Goal: Task Accomplishment & Management: Manage account settings

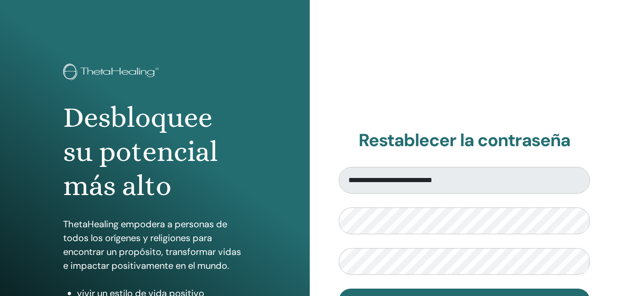
click at [496, 62] on div "**********" at bounding box center [465, 221] width 310 height 442
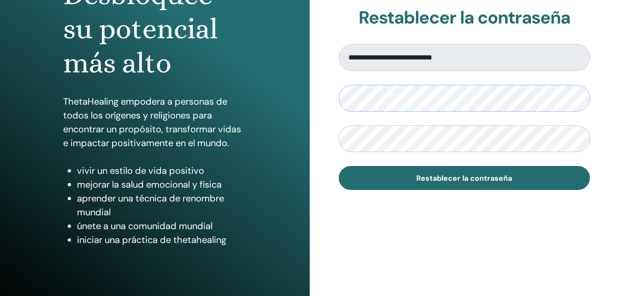
scroll to position [127, 0]
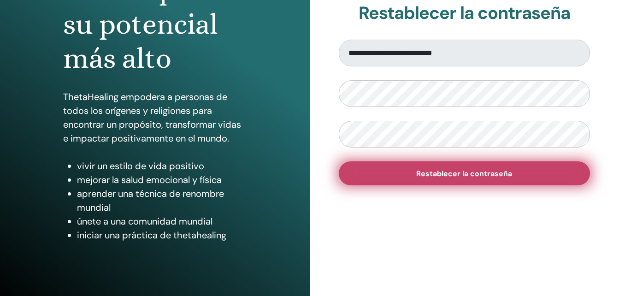
click at [446, 174] on span "Restablecer la contraseña" at bounding box center [464, 174] width 96 height 10
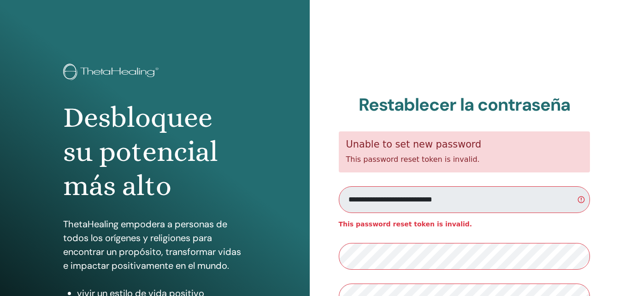
drag, startPoint x: 564, startPoint y: 5, endPoint x: 364, endPoint y: 55, distance: 207.2
click at [364, 55] on div "**********" at bounding box center [465, 221] width 310 height 442
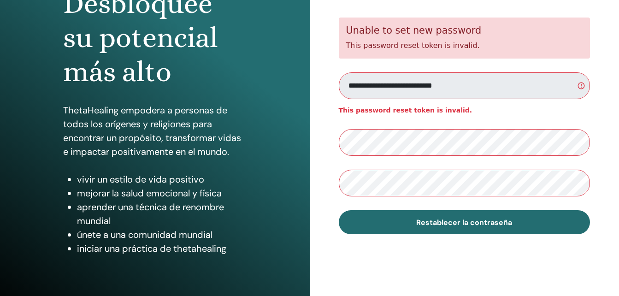
scroll to position [113, 0]
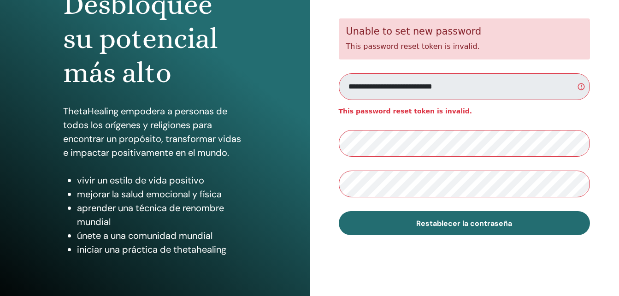
click at [580, 87] on input "**********" at bounding box center [465, 86] width 252 height 27
click at [317, 188] on div "**********" at bounding box center [465, 108] width 310 height 442
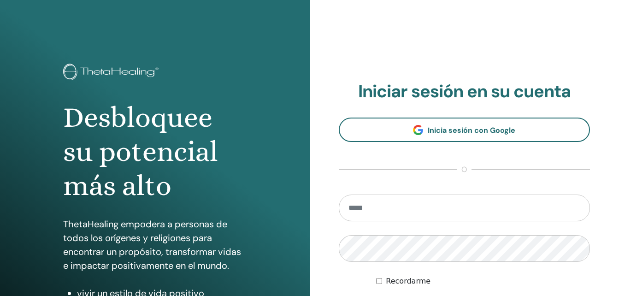
click at [432, 207] on input "email" at bounding box center [465, 207] width 252 height 27
type input "**********"
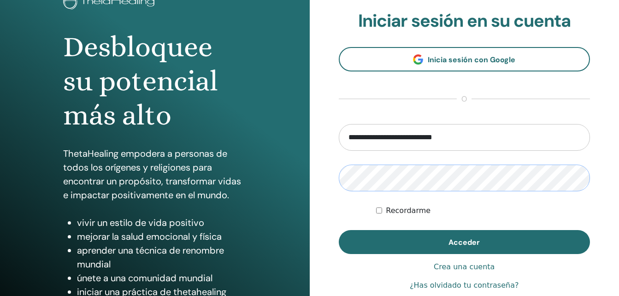
scroll to position [72, 0]
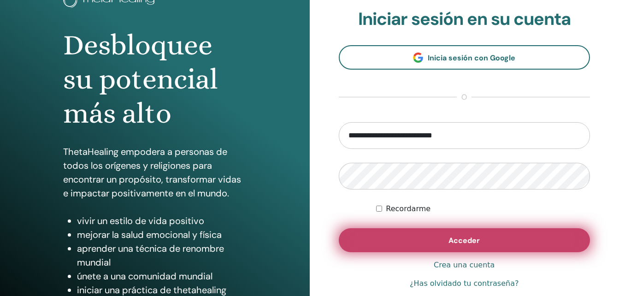
click at [420, 244] on button "Acceder" at bounding box center [465, 240] width 252 height 24
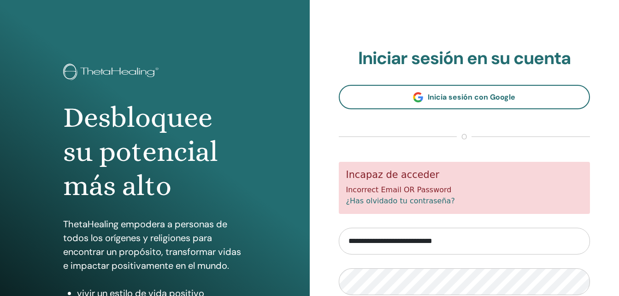
click at [380, 197] on link "¿Has olvidado tu contraseña?" at bounding box center [400, 200] width 109 height 9
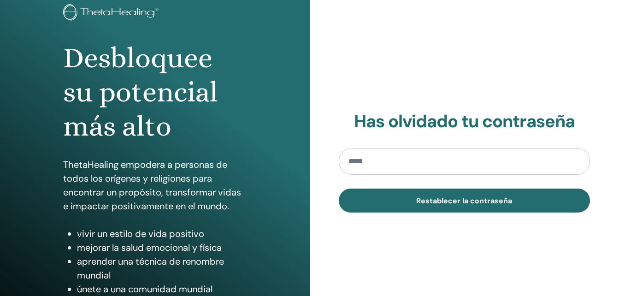
scroll to position [60, 0]
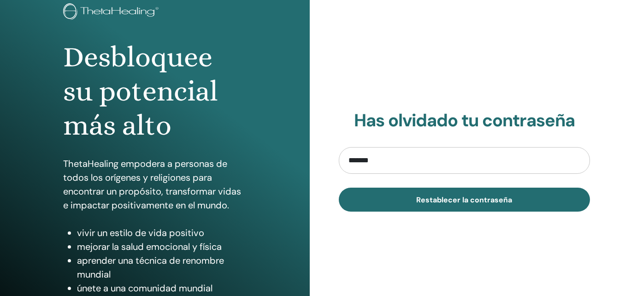
type input "**********"
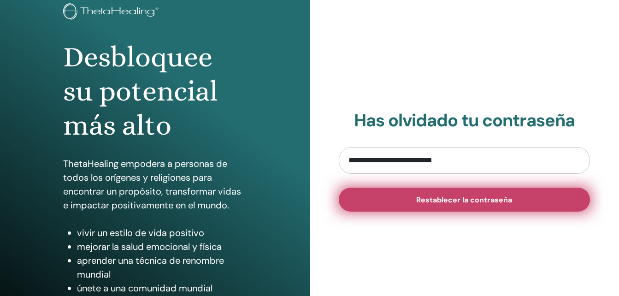
click at [442, 200] on span "Restablecer la contraseña" at bounding box center [464, 200] width 96 height 10
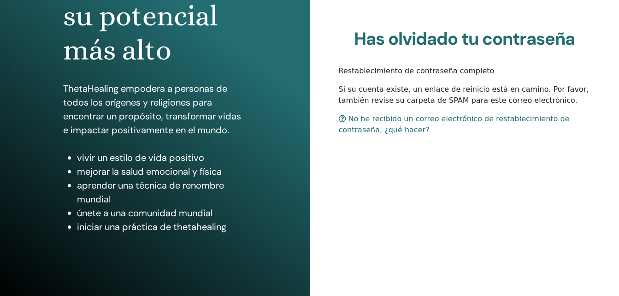
scroll to position [147, 0]
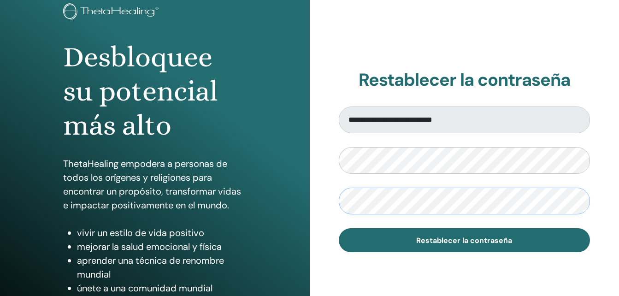
scroll to position [79, 0]
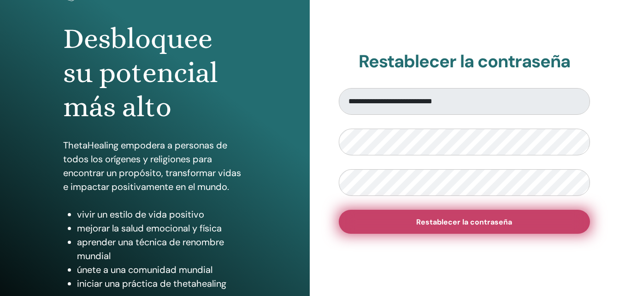
click at [500, 217] on span "Restablecer la contraseña" at bounding box center [464, 222] width 96 height 10
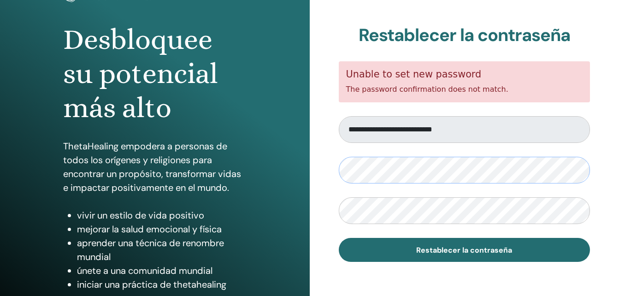
scroll to position [77, 0]
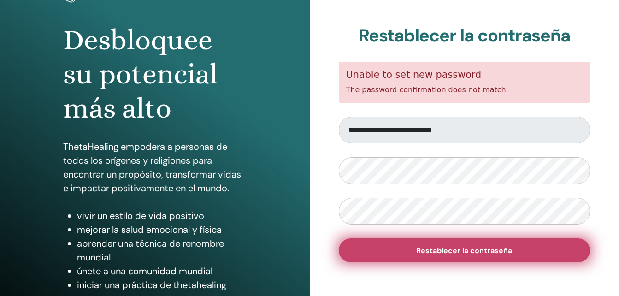
click at [412, 256] on button "Restablecer la contraseña" at bounding box center [465, 250] width 252 height 24
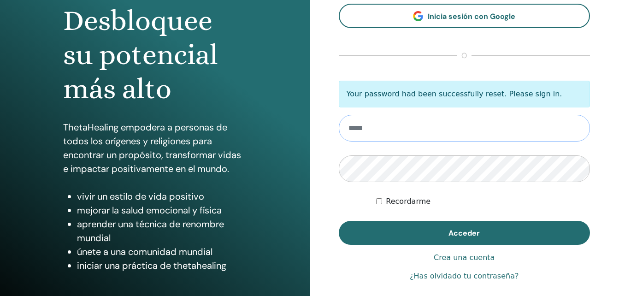
scroll to position [97, 0]
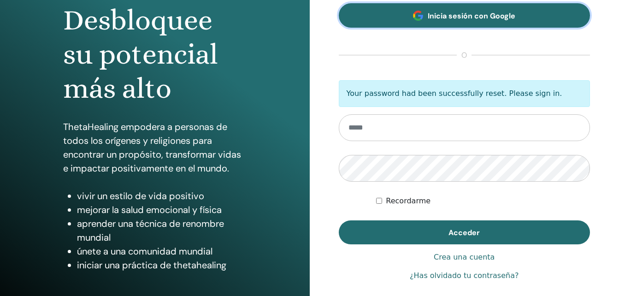
click at [494, 20] on span "Inicia sesión con Google" at bounding box center [472, 16] width 88 height 10
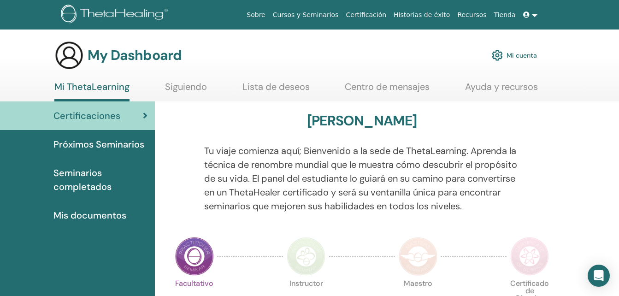
click at [103, 152] on link "Próximos Seminarios" at bounding box center [77, 144] width 155 height 29
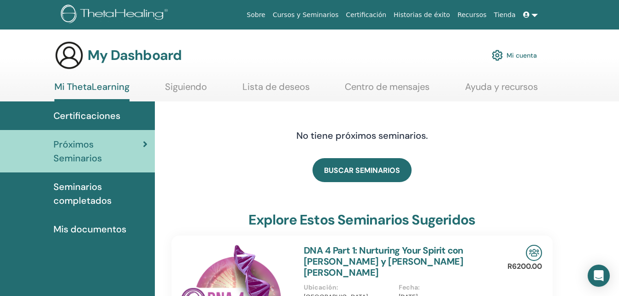
click at [101, 201] on span "Seminarios completados" at bounding box center [100, 194] width 94 height 28
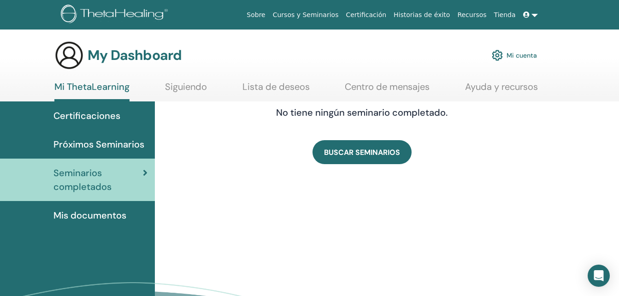
click at [534, 18] on link at bounding box center [530, 14] width 22 height 17
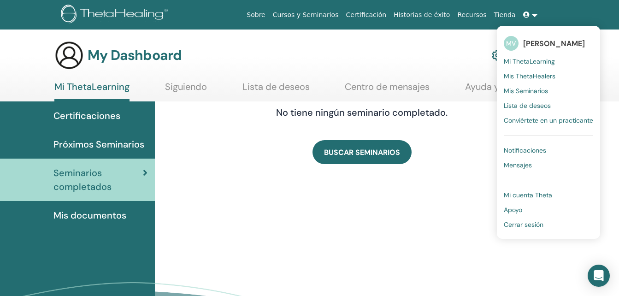
click at [532, 223] on span "Cerrar sesión" at bounding box center [524, 224] width 40 height 8
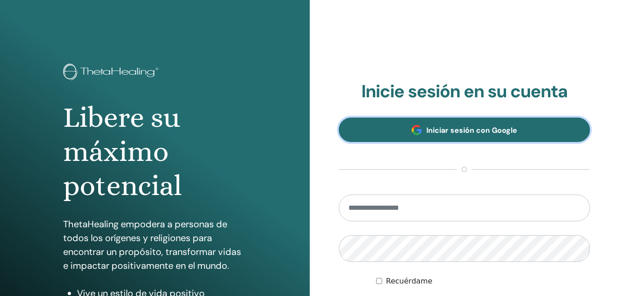
click at [466, 135] on link "Iniciar sesión con Google" at bounding box center [465, 130] width 252 height 24
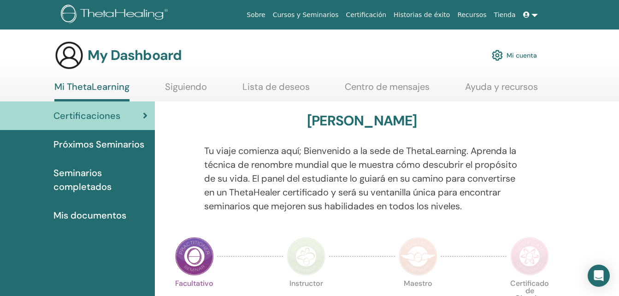
click at [533, 15] on link at bounding box center [530, 14] width 22 height 17
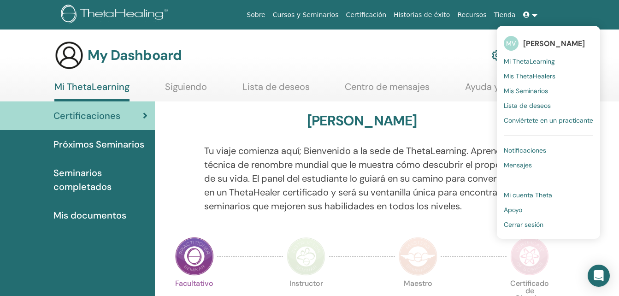
click at [515, 226] on span "Cerrar sesión" at bounding box center [524, 224] width 40 height 8
click at [539, 222] on span "Cerrar sesión" at bounding box center [524, 224] width 40 height 8
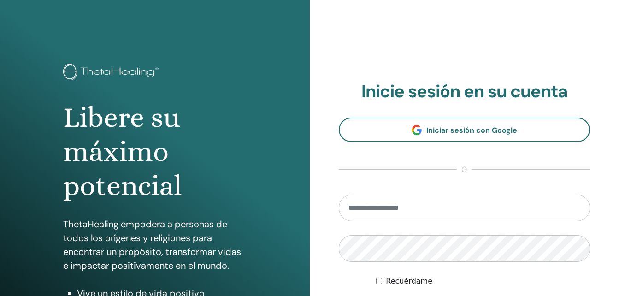
click at [438, 211] on input "email" at bounding box center [465, 207] width 252 height 27
type input "**********"
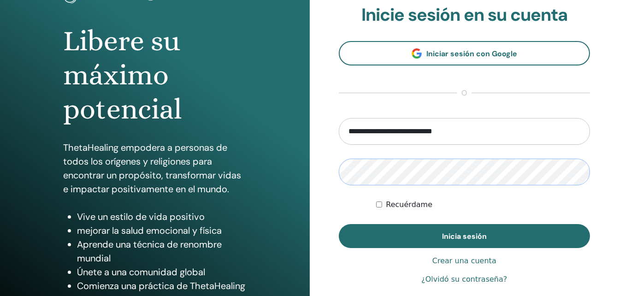
scroll to position [78, 0]
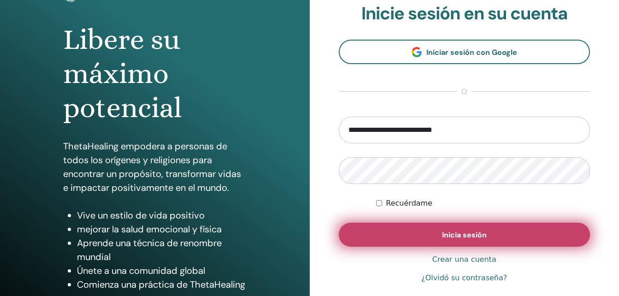
click at [400, 235] on button "Inicia sesión" at bounding box center [465, 235] width 252 height 24
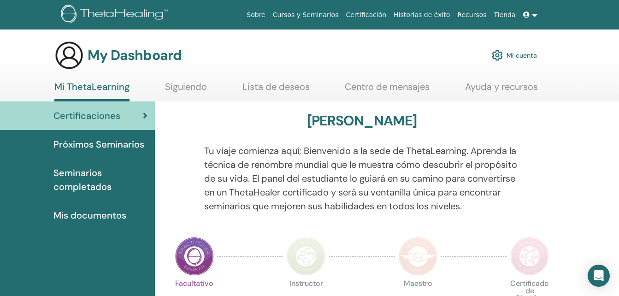
click at [527, 55] on link "Mi cuenta" at bounding box center [514, 55] width 45 height 20
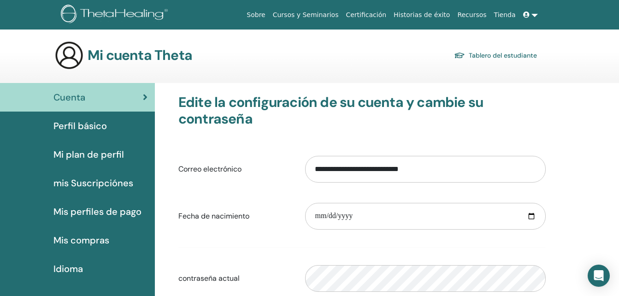
click at [104, 238] on span "Mis compras" at bounding box center [81, 240] width 56 height 14
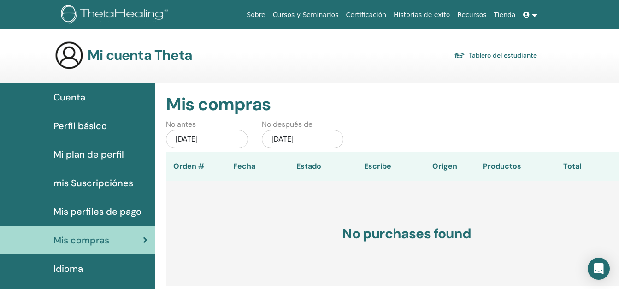
click at [82, 100] on span "Cuenta" at bounding box center [69, 97] width 32 height 14
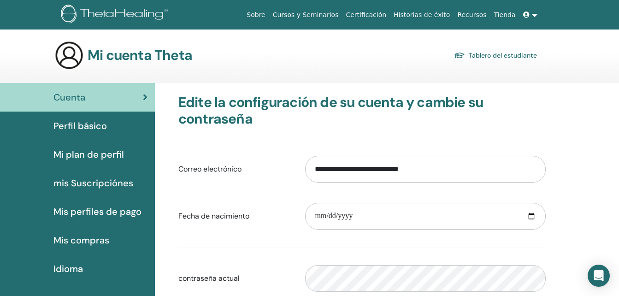
click at [533, 13] on link at bounding box center [530, 14] width 22 height 17
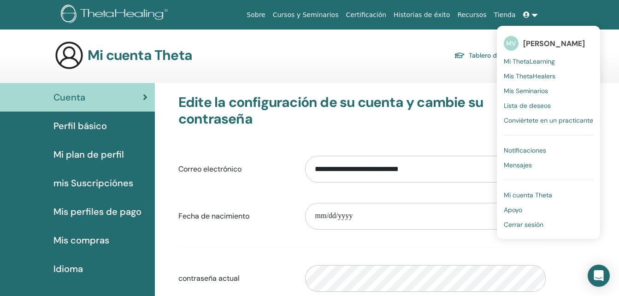
click at [524, 226] on span "Cerrar sesión" at bounding box center [524, 224] width 40 height 8
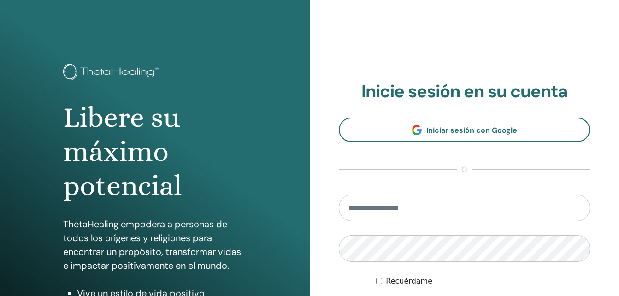
click at [441, 212] on input "email" at bounding box center [465, 207] width 252 height 27
type input "**********"
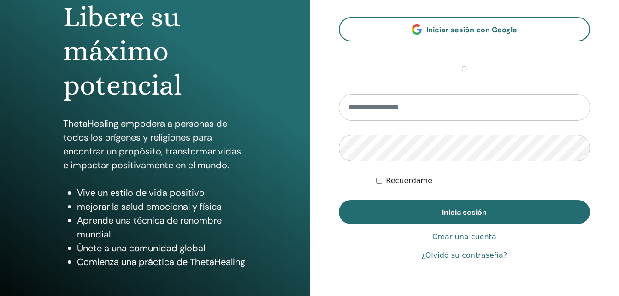
scroll to position [100, 0]
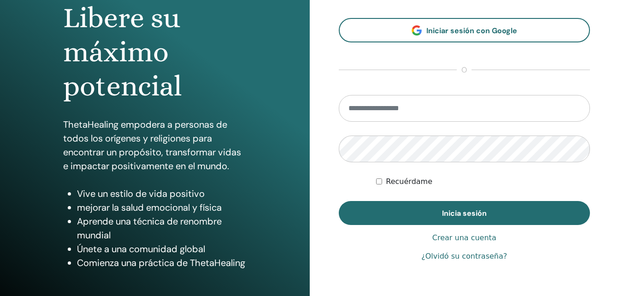
click at [417, 114] on input "email" at bounding box center [465, 108] width 252 height 27
type input "**********"
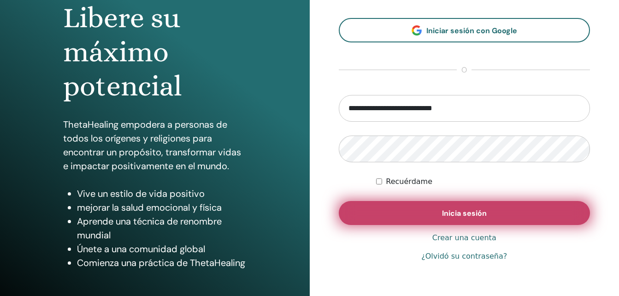
click at [405, 204] on button "Inicia sesión" at bounding box center [465, 213] width 252 height 24
click at [439, 217] on button "Inicia sesión" at bounding box center [465, 213] width 252 height 24
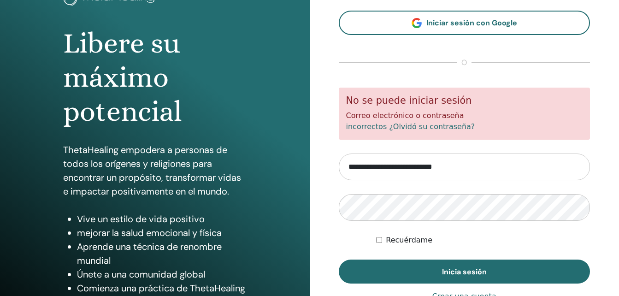
scroll to position [75, 0]
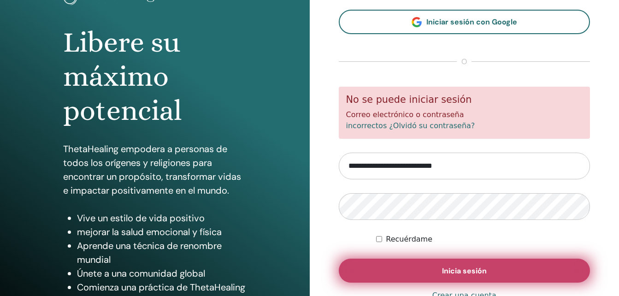
click at [447, 270] on span "Inicia sesión" at bounding box center [464, 271] width 45 height 10
